Goal: Information Seeking & Learning: Learn about a topic

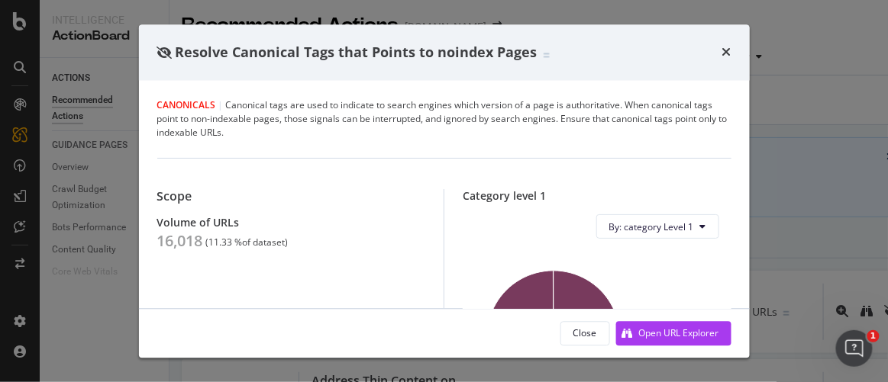
scroll to position [49, 0]
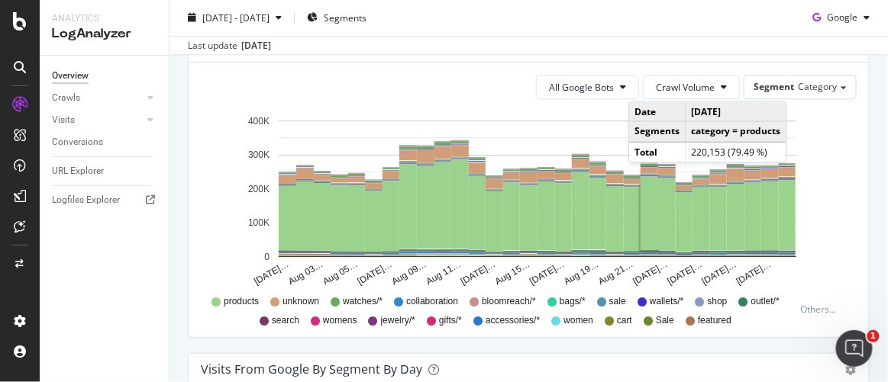
scroll to position [965, 0]
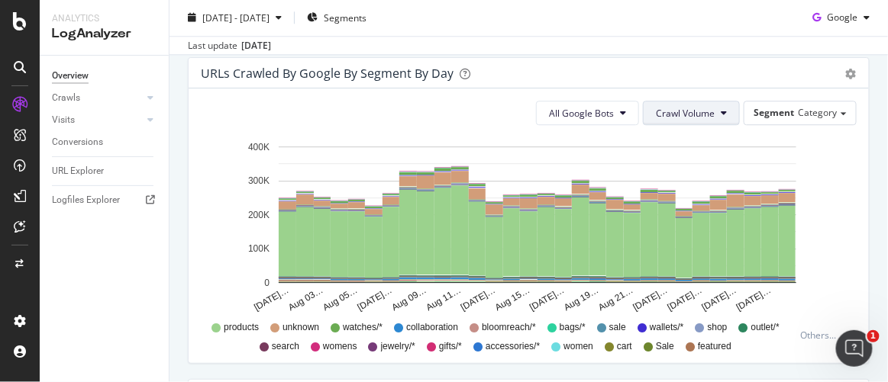
click at [720, 114] on icon at bounding box center [723, 112] width 6 height 9
click at [611, 106] on button "All Google Bots" at bounding box center [587, 113] width 103 height 24
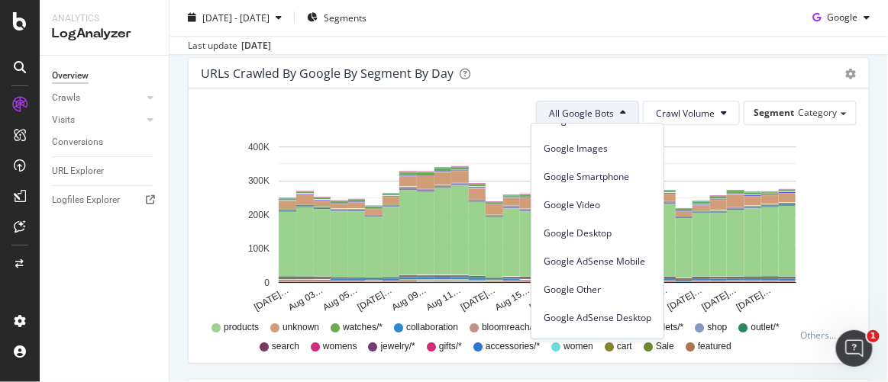
scroll to position [0, 0]
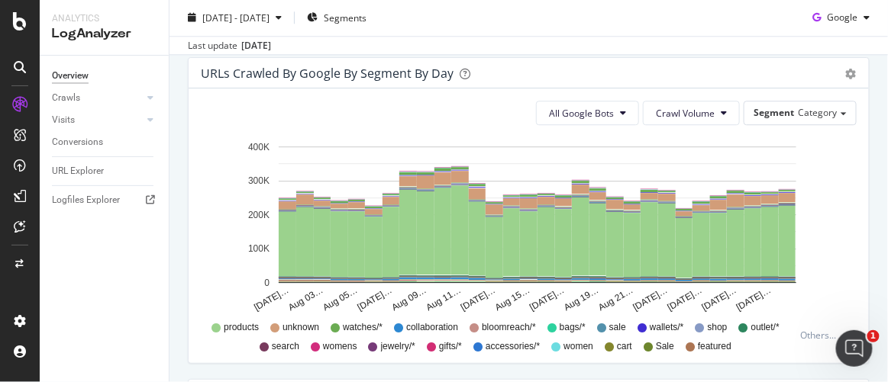
click at [653, 66] on div "URLs Crawled by Google By Segment By Day" at bounding box center [512, 73] width 622 height 15
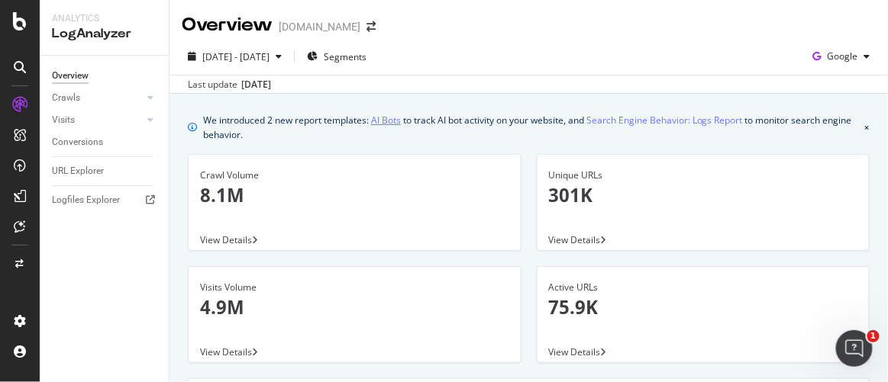
click at [393, 124] on link "AI Bots" at bounding box center [386, 120] width 30 height 16
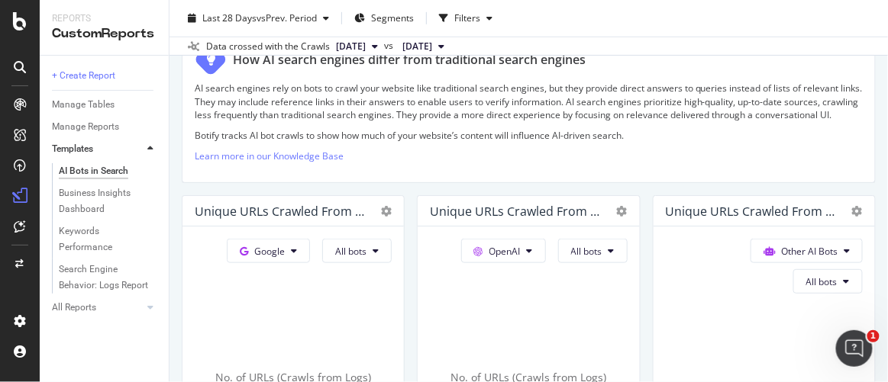
scroll to position [249, 0]
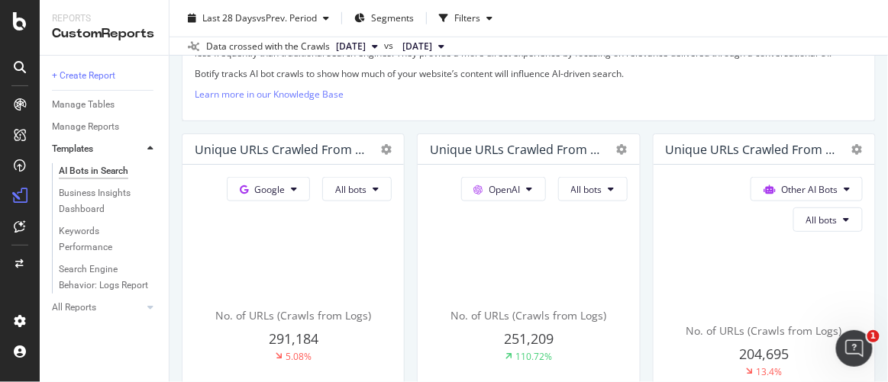
scroll to position [321, 0]
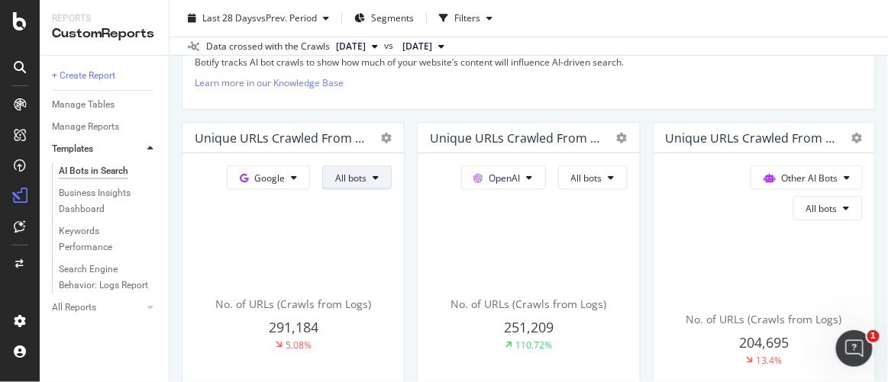
click at [335, 185] on span "All bots" at bounding box center [350, 178] width 31 height 13
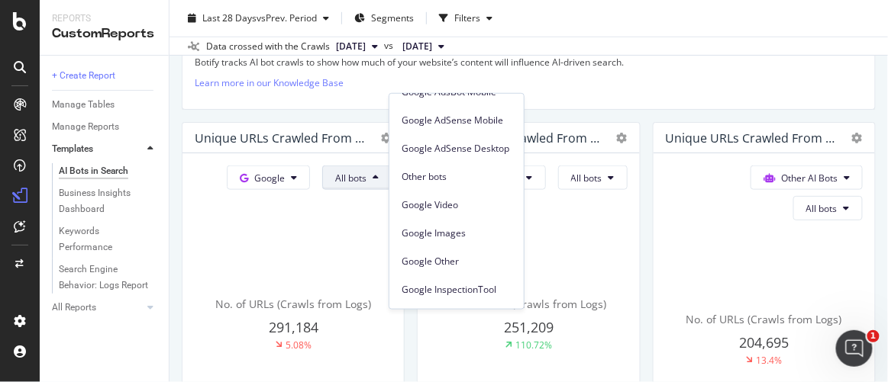
scroll to position [0, 0]
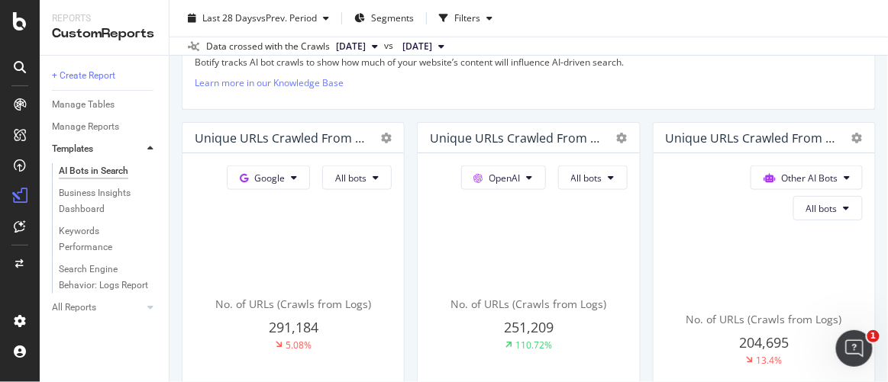
click at [404, 146] on div "Unique URLs Crawled from OpenAI" at bounding box center [292, 138] width 221 height 31
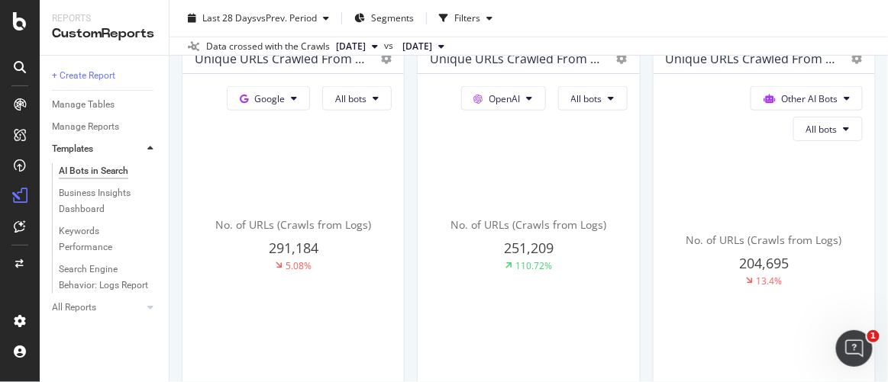
scroll to position [400, 0]
click at [285, 106] on span "OpenAI" at bounding box center [269, 99] width 31 height 13
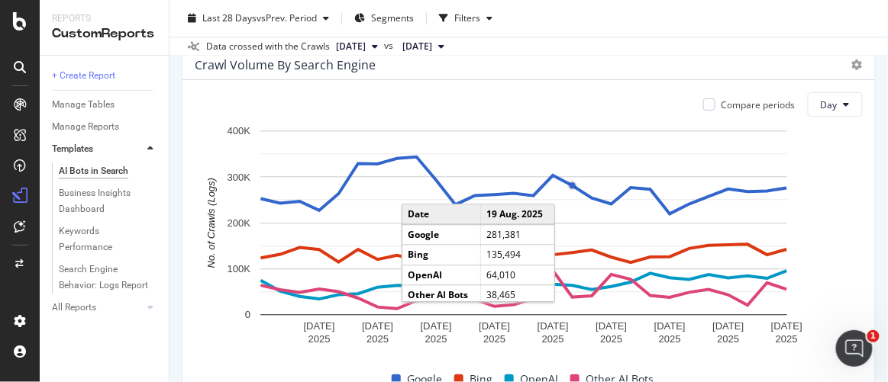
scroll to position [750, 0]
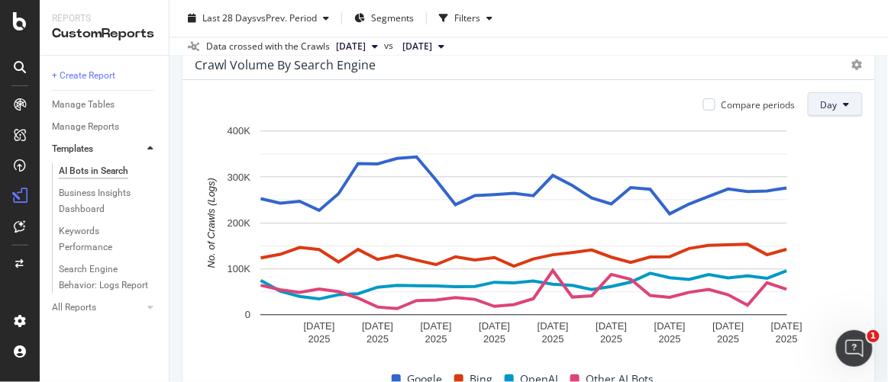
click at [820, 117] on button "Day" at bounding box center [835, 104] width 55 height 24
click at [815, 181] on span "Week" at bounding box center [825, 187] width 27 height 14
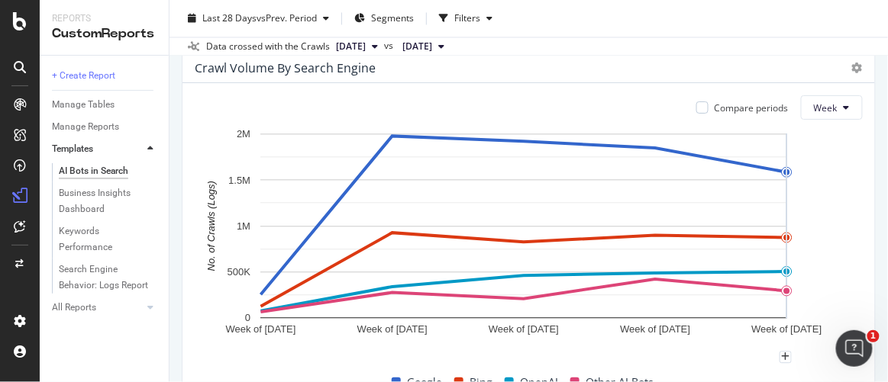
scroll to position [747, 0]
click at [842, 120] on button "Week" at bounding box center [832, 107] width 62 height 24
click at [813, 214] on span "Month" at bounding box center [818, 218] width 27 height 14
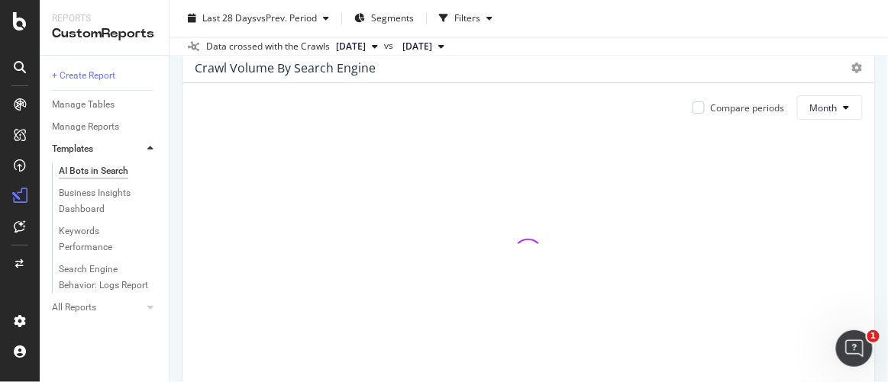
click at [432, 49] on span "[DATE]" at bounding box center [417, 47] width 30 height 14
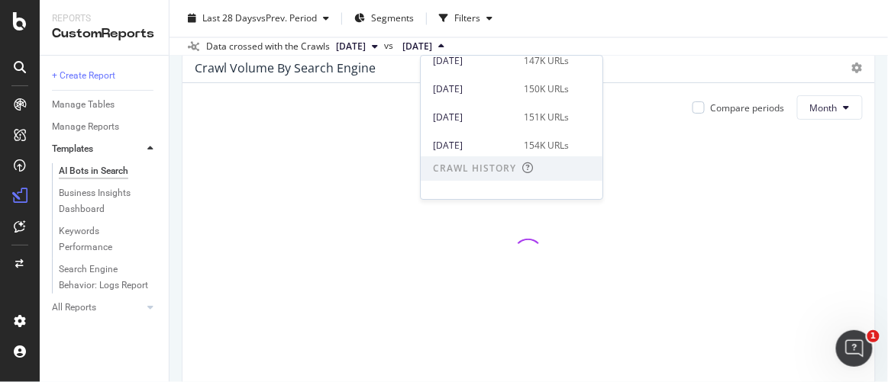
scroll to position [206, 0]
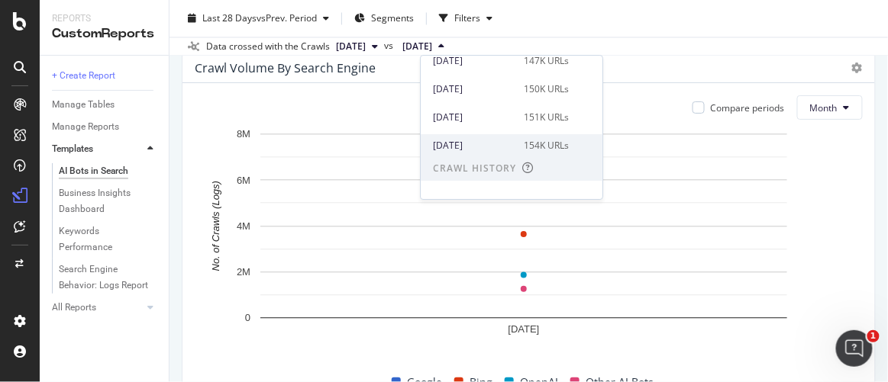
click at [501, 139] on div "[DATE]" at bounding box center [474, 146] width 82 height 14
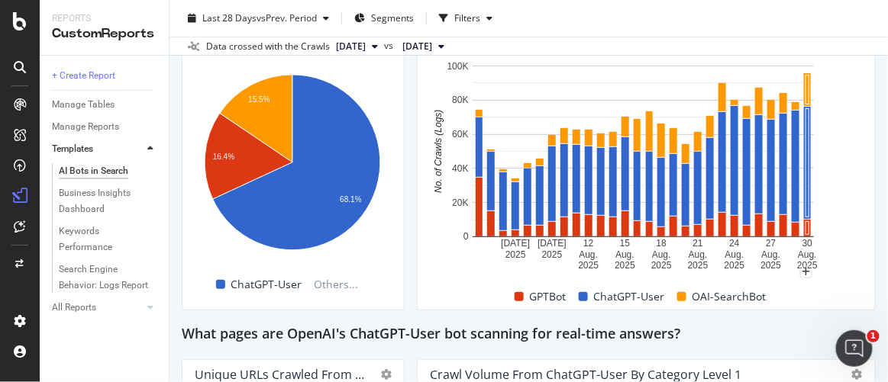
scroll to position [1439, 0]
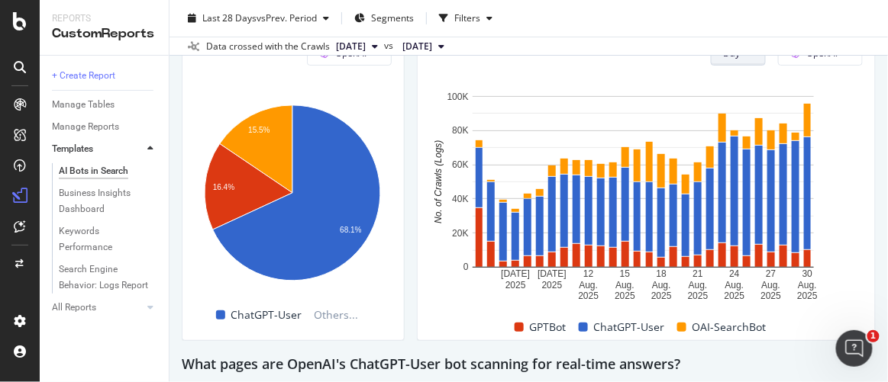
click at [745, 66] on button "Day" at bounding box center [738, 53] width 55 height 24
click at [730, 127] on span "Week" at bounding box center [729, 134] width 27 height 14
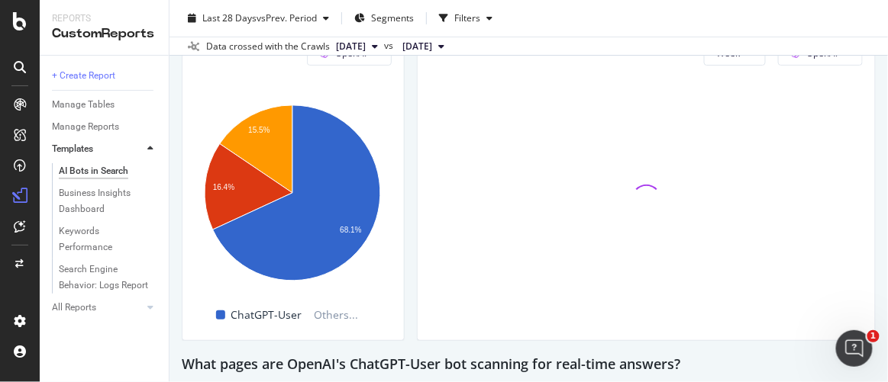
click at [389, 82] on div "OpenAI Hold CTRL while clicking to filter the report. 15.5% 16.4% 68.1% Bot No.…" at bounding box center [292, 184] width 221 height 311
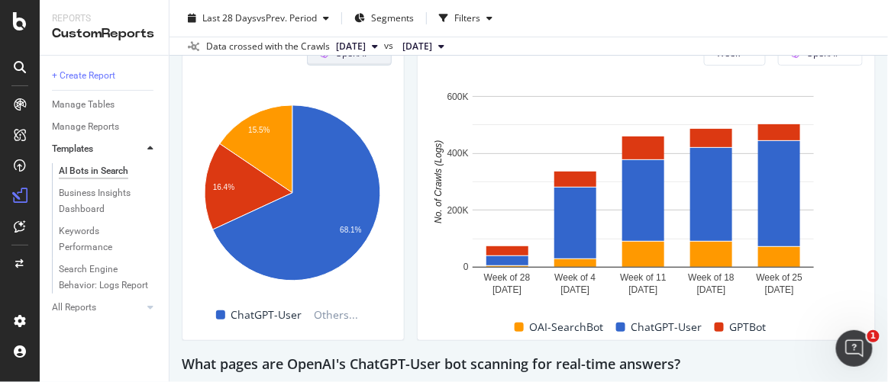
click at [361, 66] on button "OpenAI" at bounding box center [349, 53] width 85 height 24
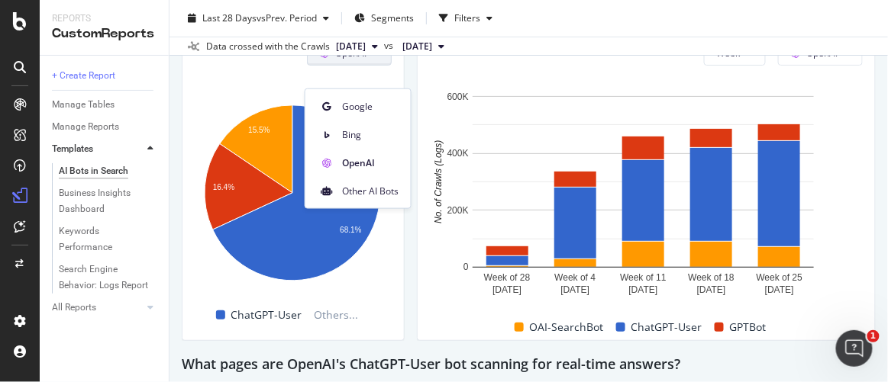
click at [361, 66] on button "OpenAI" at bounding box center [349, 53] width 85 height 24
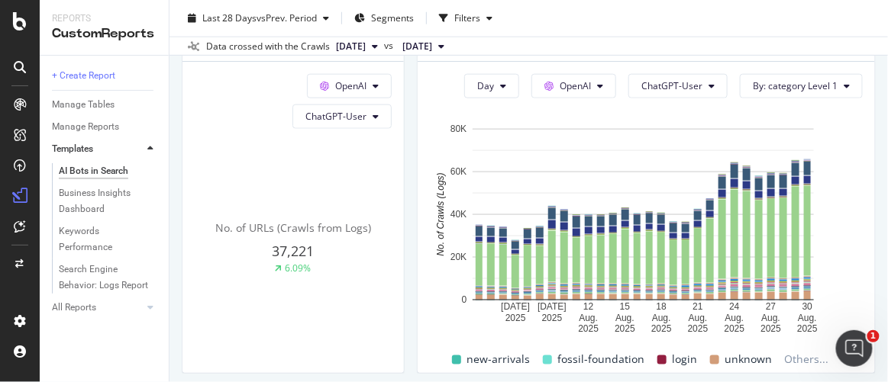
scroll to position [1796, 0]
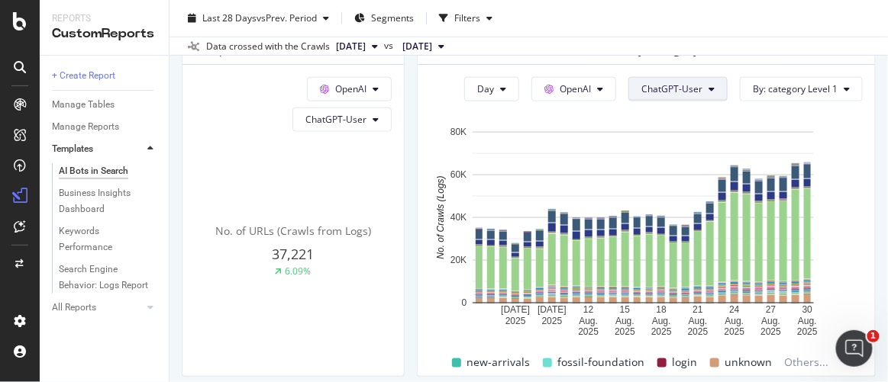
click at [681, 102] on button "ChatGPT-User" at bounding box center [677, 89] width 99 height 24
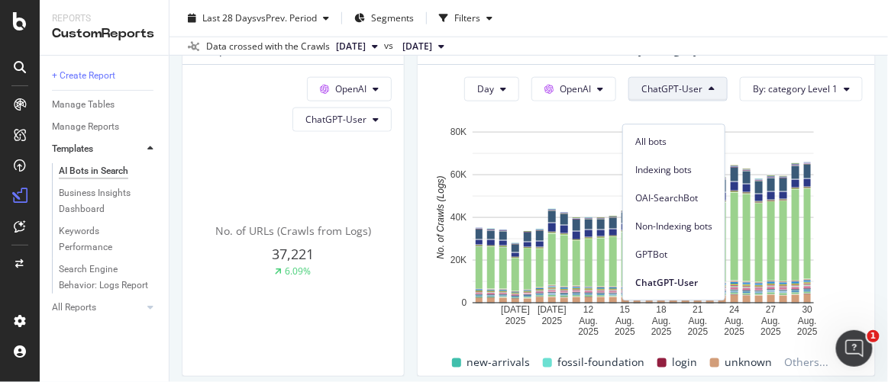
click at [681, 102] on button "ChatGPT-User" at bounding box center [677, 89] width 99 height 24
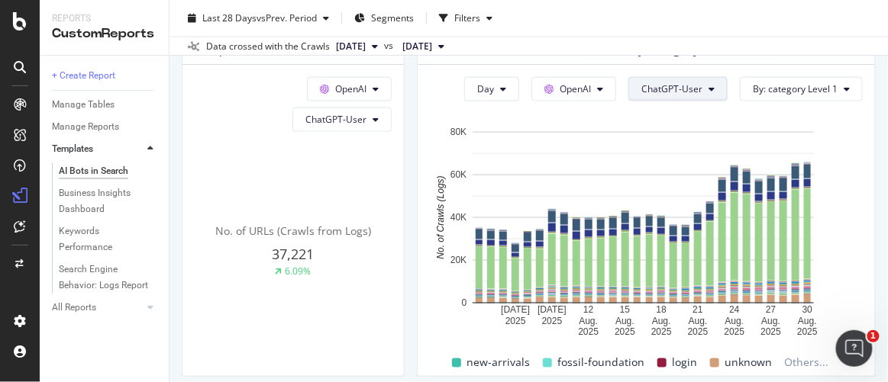
click at [681, 102] on button "ChatGPT-User" at bounding box center [677, 89] width 99 height 24
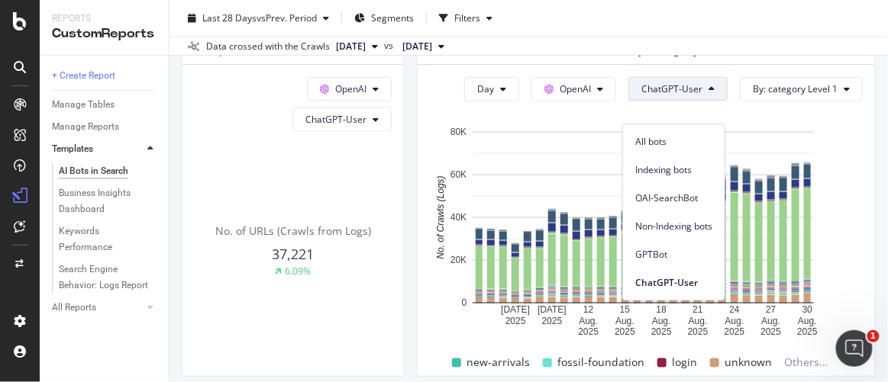
click at [681, 102] on button "ChatGPT-User" at bounding box center [677, 89] width 99 height 24
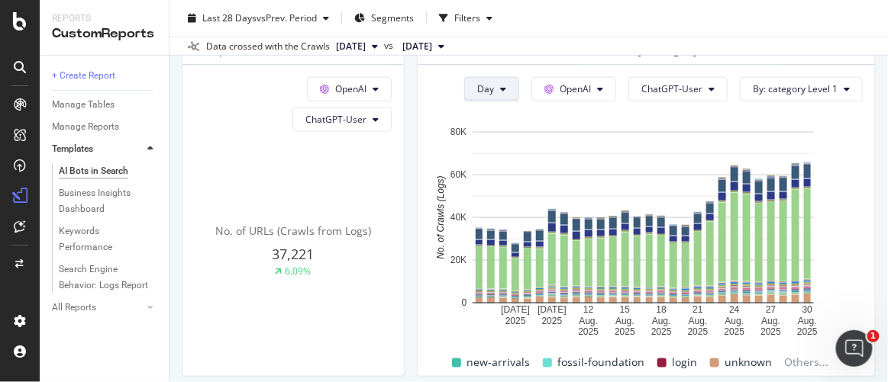
click at [488, 95] on span "Day" at bounding box center [485, 88] width 17 height 13
click at [480, 169] on span "Week" at bounding box center [486, 170] width 27 height 14
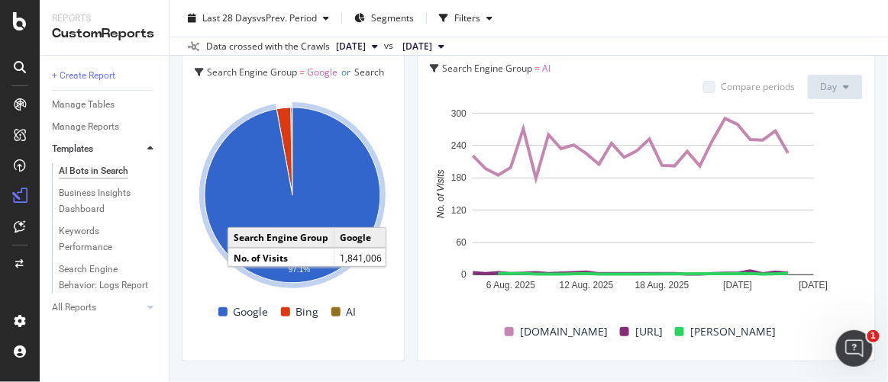
scroll to position [2893, 0]
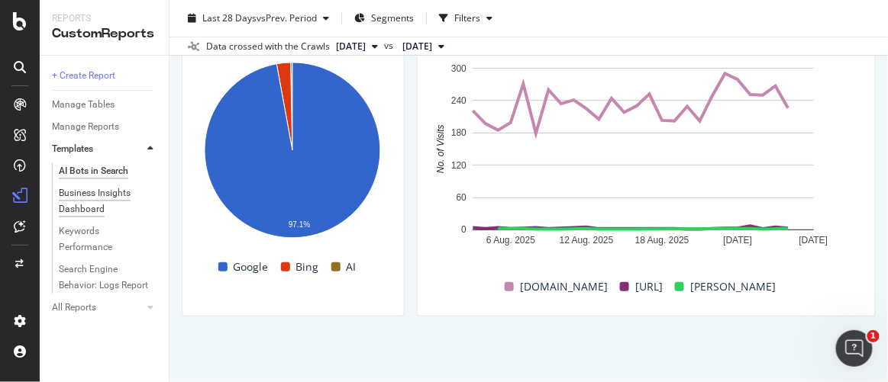
click at [98, 201] on div "Business Insights Dashboard" at bounding box center [103, 201] width 88 height 32
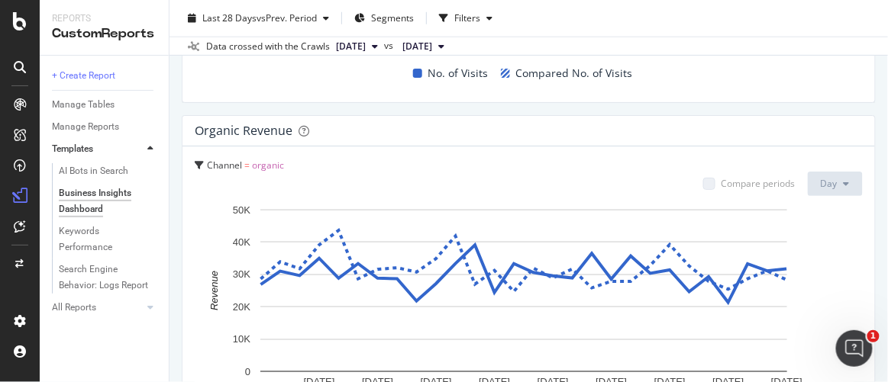
scroll to position [1874, 0]
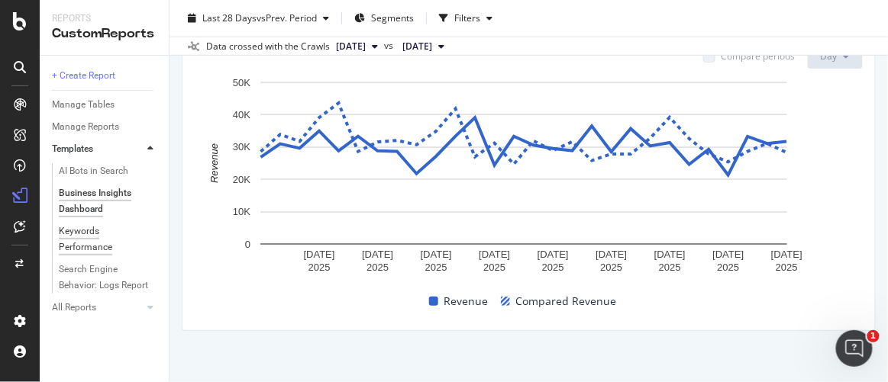
click at [89, 241] on div "Keywords Performance" at bounding box center [101, 240] width 85 height 32
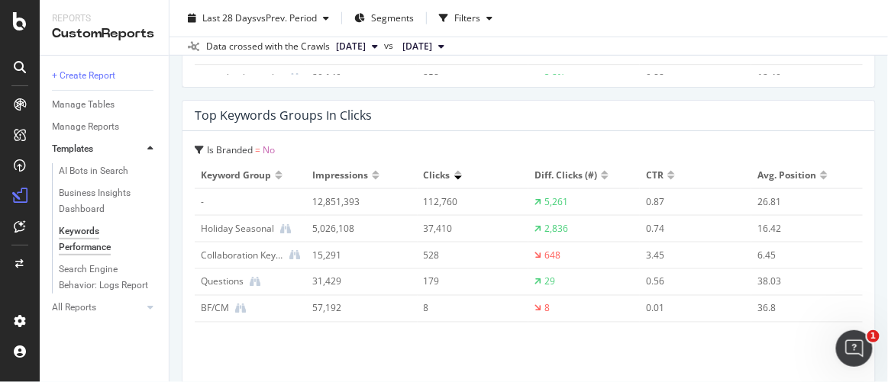
scroll to position [1835, 0]
click at [94, 278] on div "Search Engine Behavior: Logs Report" at bounding box center [104, 278] width 90 height 32
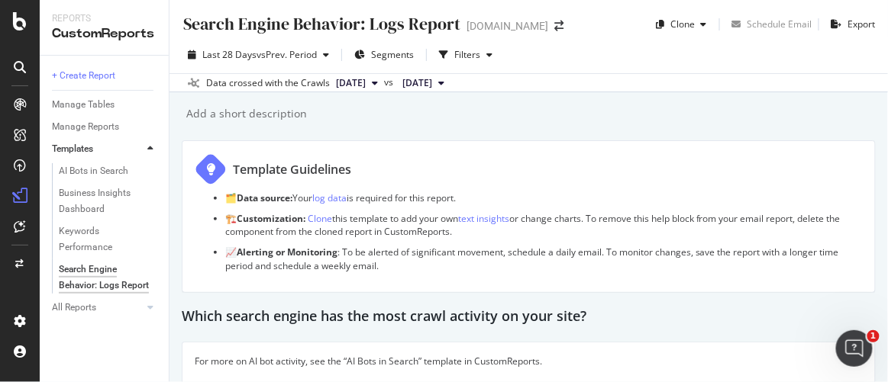
click at [170, 232] on div "Search Engine Behavior: Logs Report Search Engine Behavior: Logs Report [DOMAIN…" at bounding box center [528, 191] width 718 height 382
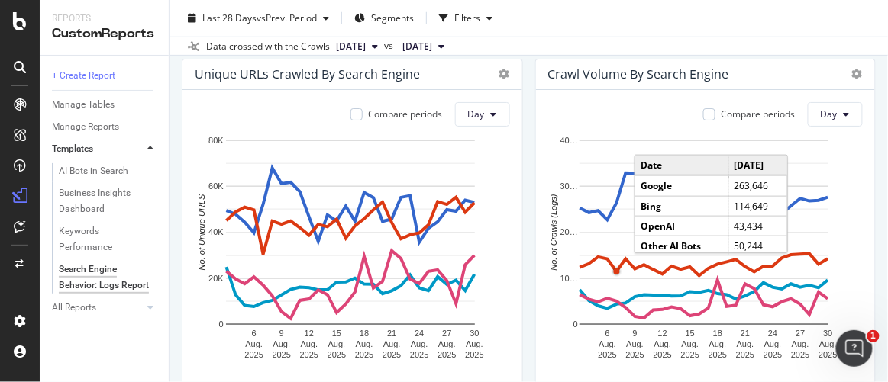
scroll to position [341, 0]
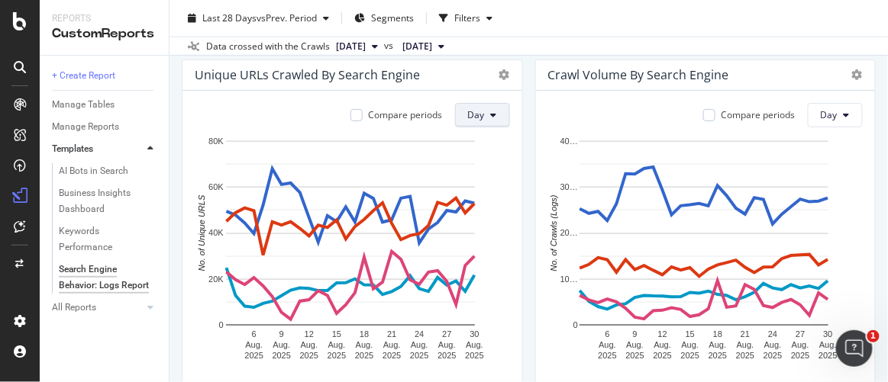
click at [499, 118] on button "Day" at bounding box center [482, 115] width 55 height 24
click at [485, 169] on span "Week" at bounding box center [477, 172] width 27 height 14
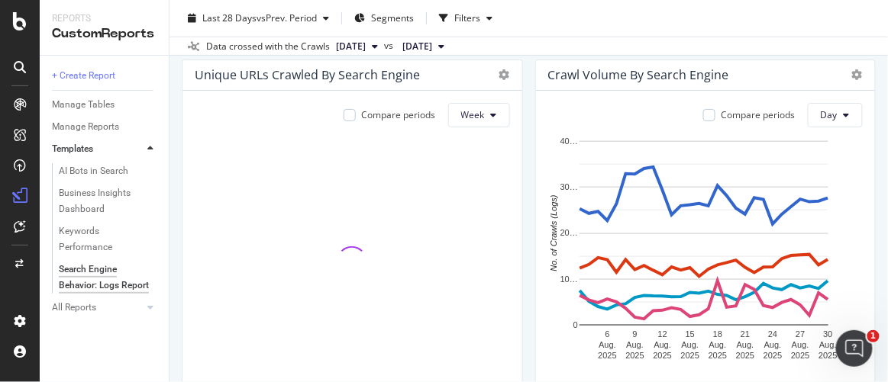
click at [833, 109] on button "Day" at bounding box center [835, 115] width 55 height 24
click at [806, 172] on div "Week" at bounding box center [826, 171] width 52 height 22
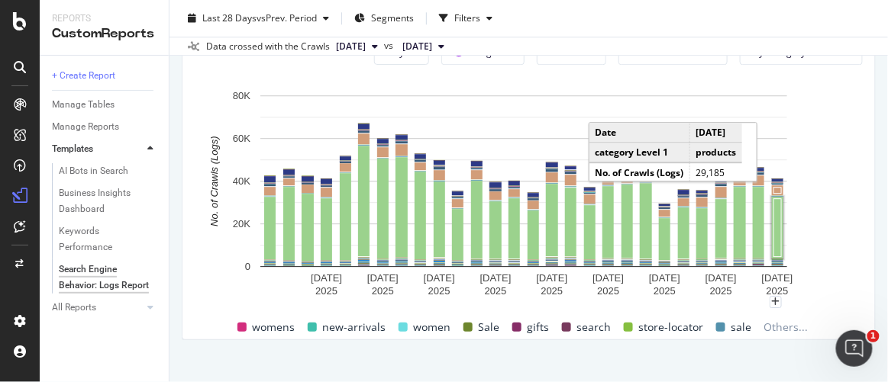
scroll to position [2367, 0]
